Goal: Obtain resource: Obtain resource

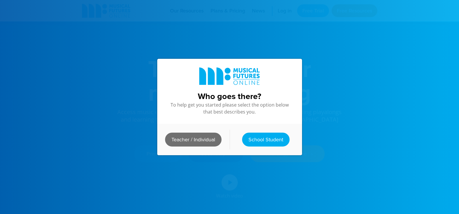
click at [191, 136] on link "Teacher / Individual" at bounding box center [193, 140] width 56 height 14
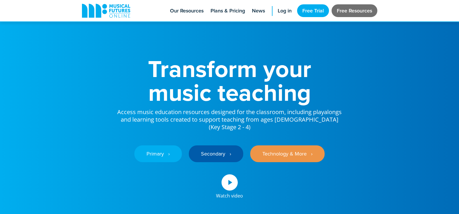
click at [352, 12] on link "Free Resources" at bounding box center [355, 10] width 46 height 13
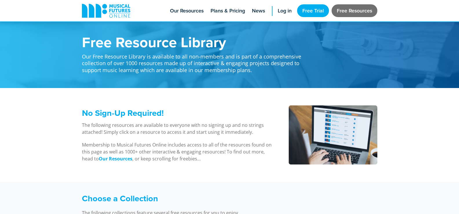
click at [353, 9] on link "Free Resources" at bounding box center [355, 10] width 46 height 13
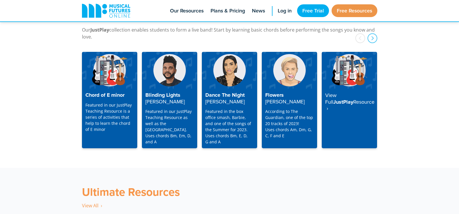
scroll to position [1535, 0]
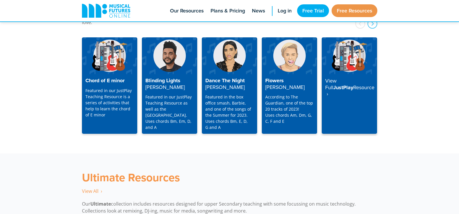
click at [349, 84] on strong "Resource ‎ ›" at bounding box center [349, 91] width 49 height 14
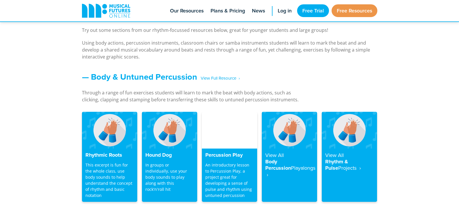
scroll to position [463, 0]
